Goal: Contribute content: Contribute content

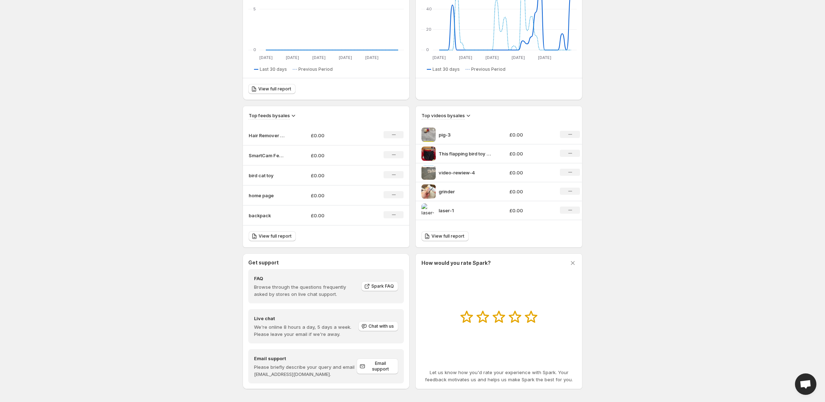
scroll to position [152, 0]
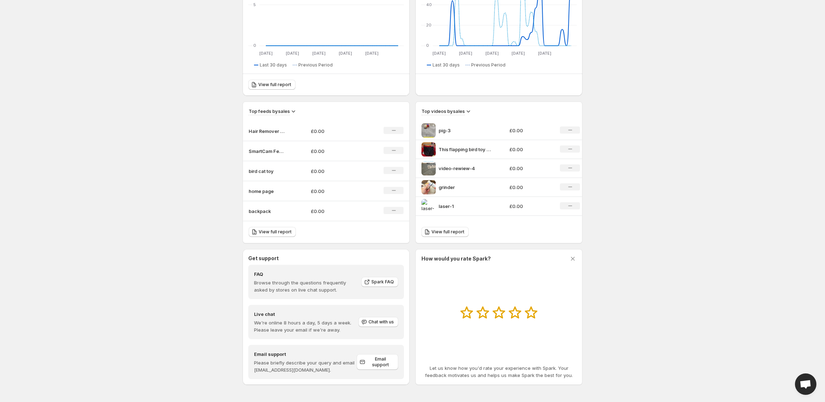
click at [265, 209] on p "backpack" at bounding box center [267, 211] width 36 height 7
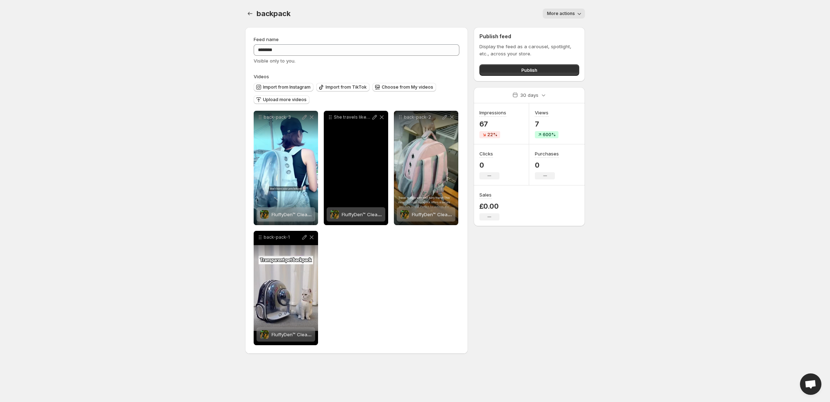
click at [360, 150] on div "She travels like a queen in this cat backpack Ive never seen my cat so calm out…" at bounding box center [356, 168] width 64 height 114
click at [358, 145] on div "She travels like a queen in this cat backpack Ive never seen my cat so calm out…" at bounding box center [356, 168] width 64 height 114
click at [351, 165] on div "She travels like a queen in this cat backpack Ive never seen my cat so calm out…" at bounding box center [356, 168] width 64 height 114
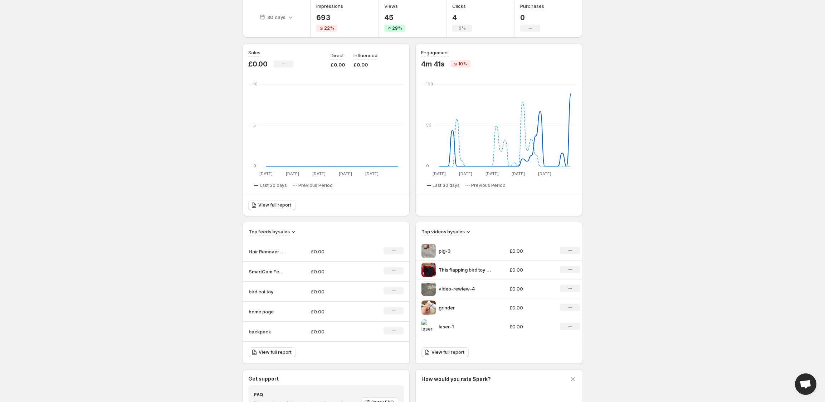
scroll to position [48, 0]
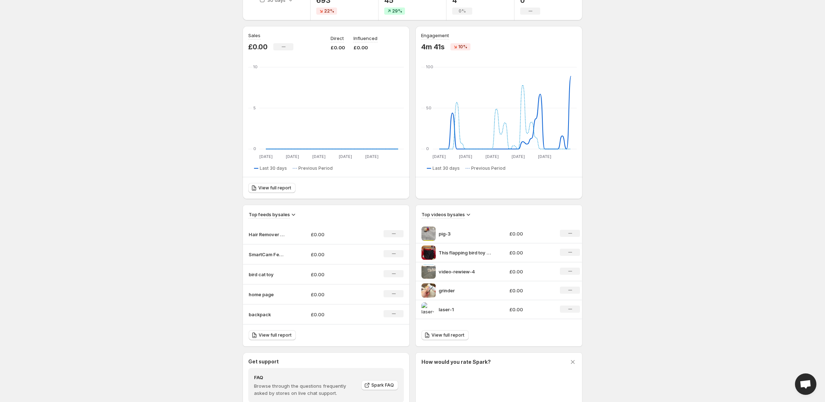
click at [256, 314] on p "backpack" at bounding box center [267, 314] width 36 height 7
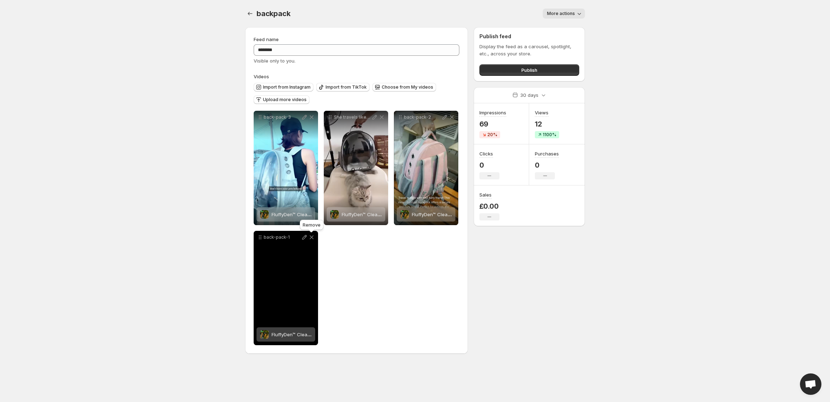
click at [314, 238] on icon at bounding box center [311, 237] width 7 height 7
click at [282, 287] on div "back-pack-1" at bounding box center [286, 288] width 64 height 114
click at [312, 237] on icon at bounding box center [312, 238] width 4 height 4
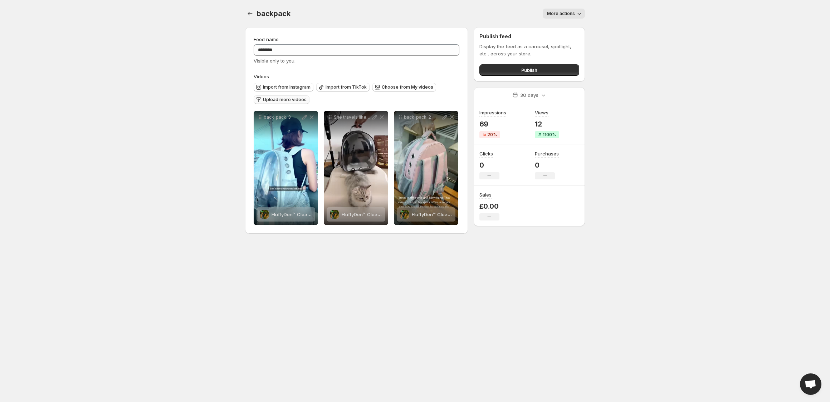
click at [295, 99] on span "Upload more videos" at bounding box center [285, 100] width 44 height 6
click at [279, 101] on span "Upload more videos" at bounding box center [285, 100] width 44 height 6
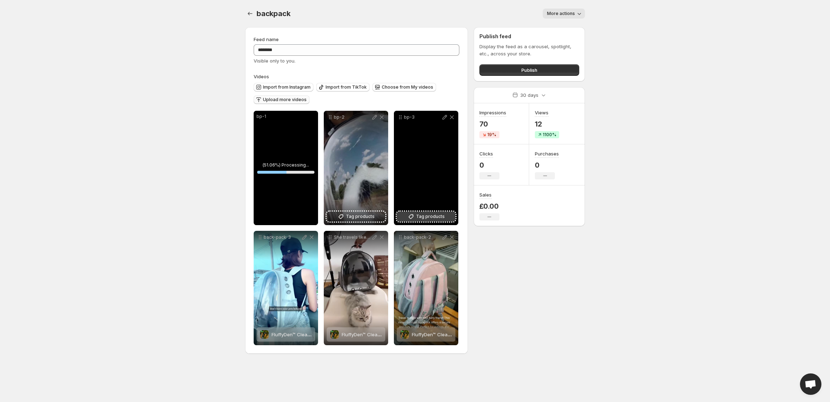
click at [414, 218] on icon at bounding box center [410, 216] width 7 height 7
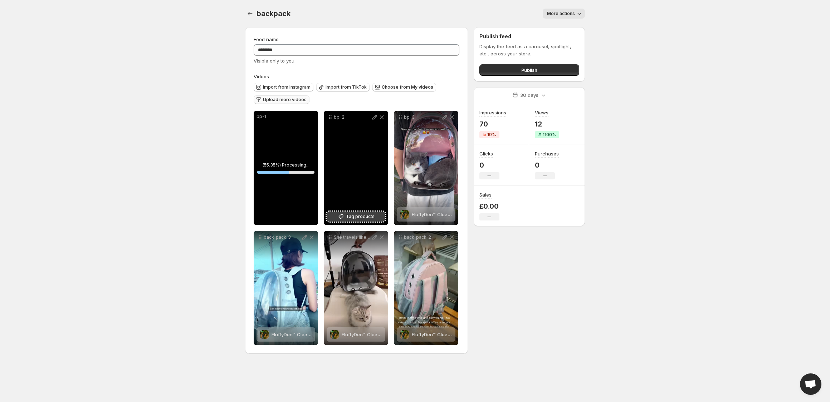
click at [366, 216] on span "Tag products" at bounding box center [360, 216] width 29 height 7
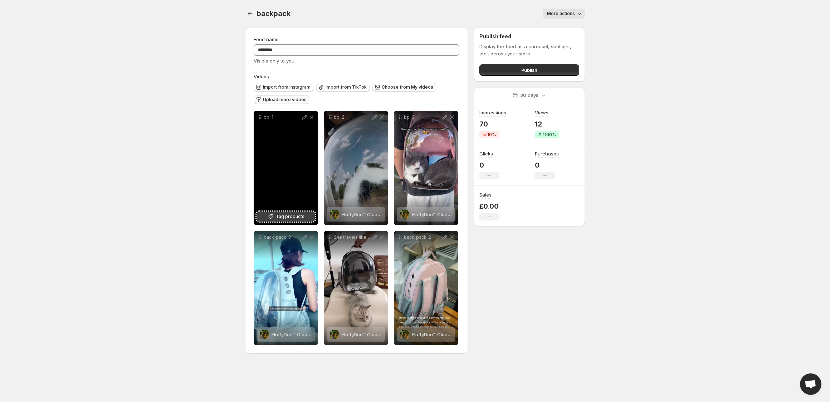
click at [275, 218] on button "Tag products" at bounding box center [285, 217] width 59 height 10
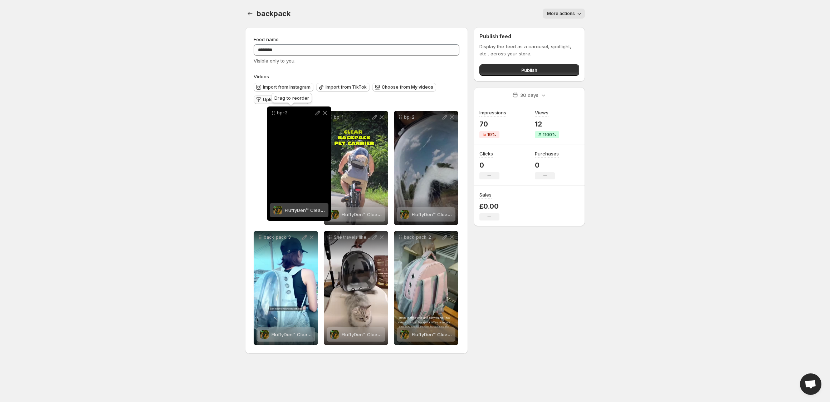
drag, startPoint x: 401, startPoint y: 117, endPoint x: 272, endPoint y: 113, distance: 129.5
click at [272, 113] on icon at bounding box center [273, 112] width 7 height 7
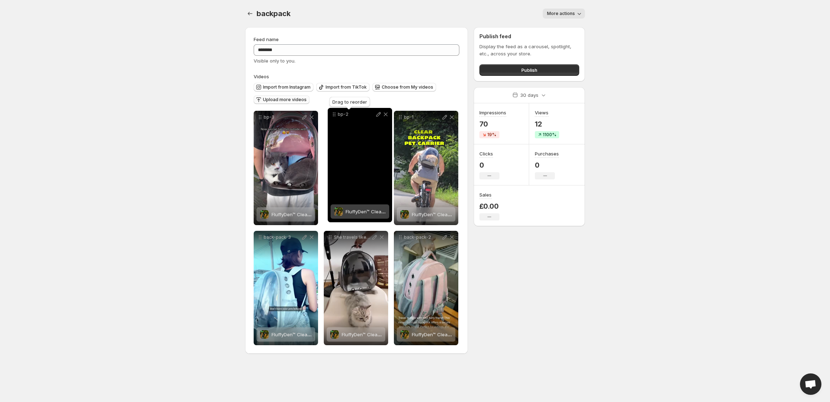
drag, startPoint x: 401, startPoint y: 117, endPoint x: 334, endPoint y: 114, distance: 66.6
click at [334, 114] on icon at bounding box center [334, 114] width 7 height 7
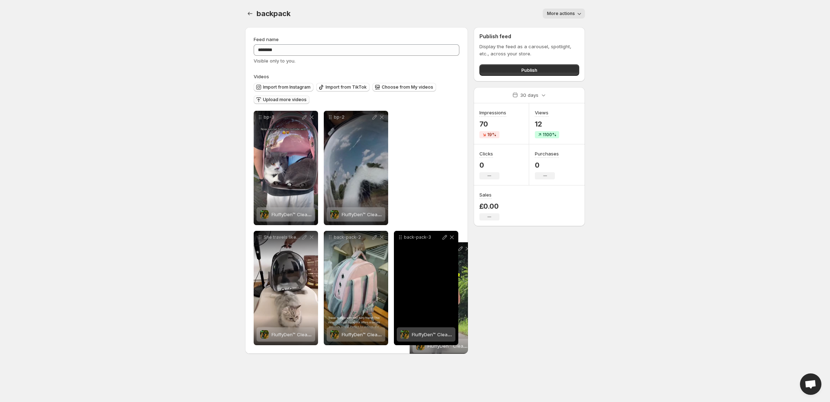
drag, startPoint x: 400, startPoint y: 119, endPoint x: 418, endPoint y: 245, distance: 127.6
